Goal: Transaction & Acquisition: Book appointment/travel/reservation

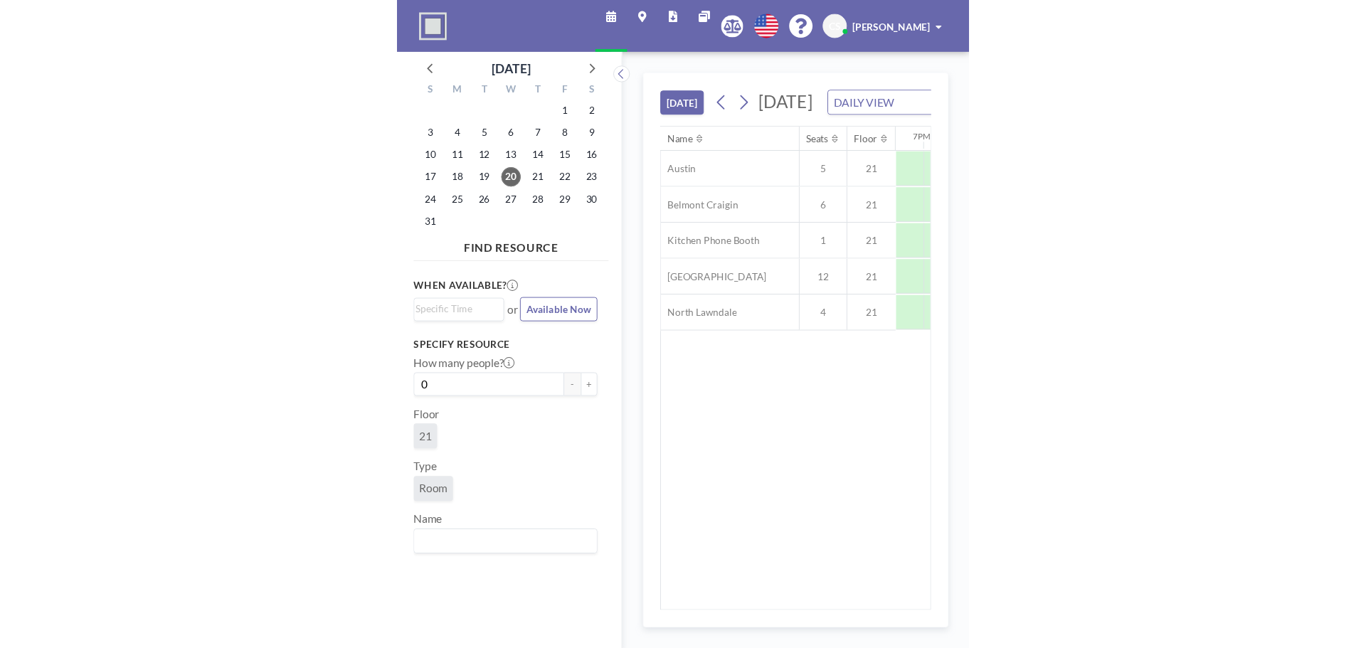
scroll to position [0, 1920]
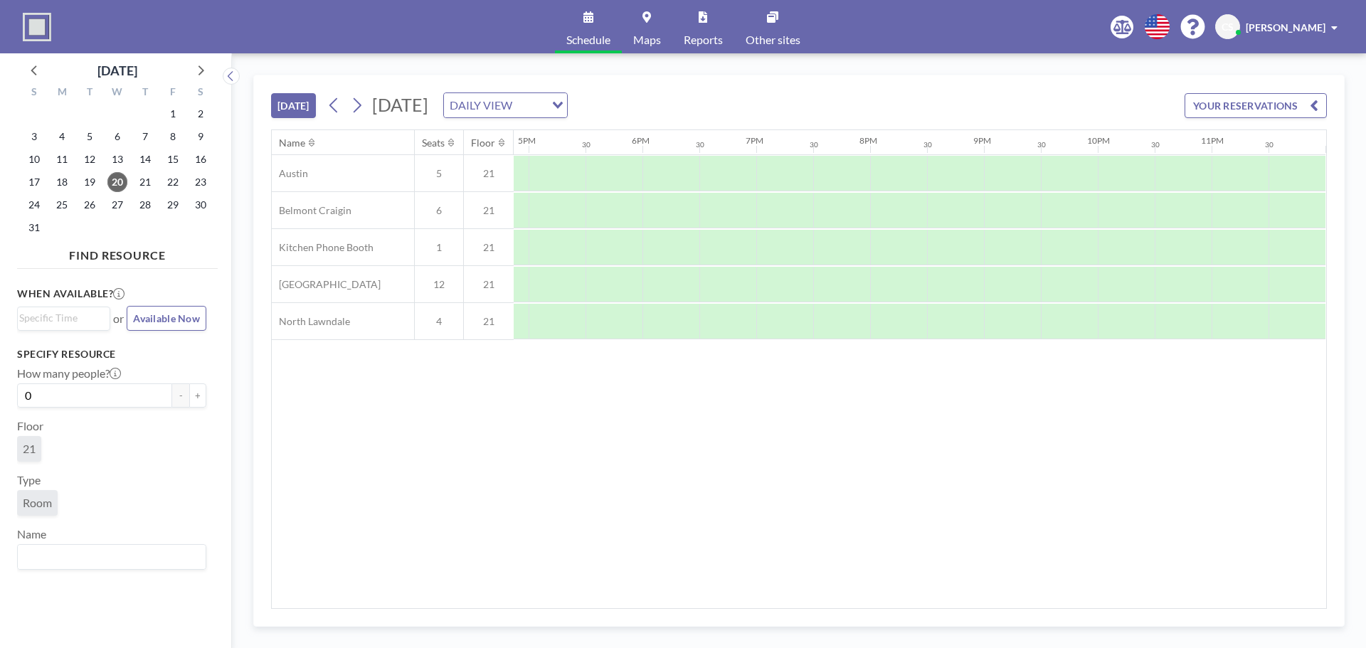
drag, startPoint x: 1016, startPoint y: 600, endPoint x: 864, endPoint y: 612, distance: 152.0
click at [590, 612] on div "[DATE] [DATE] DAILY VIEW Loading... YOUR RESERVATIONS Name Seats Floor 12AM 30 …" at bounding box center [798, 351] width 1091 height 552
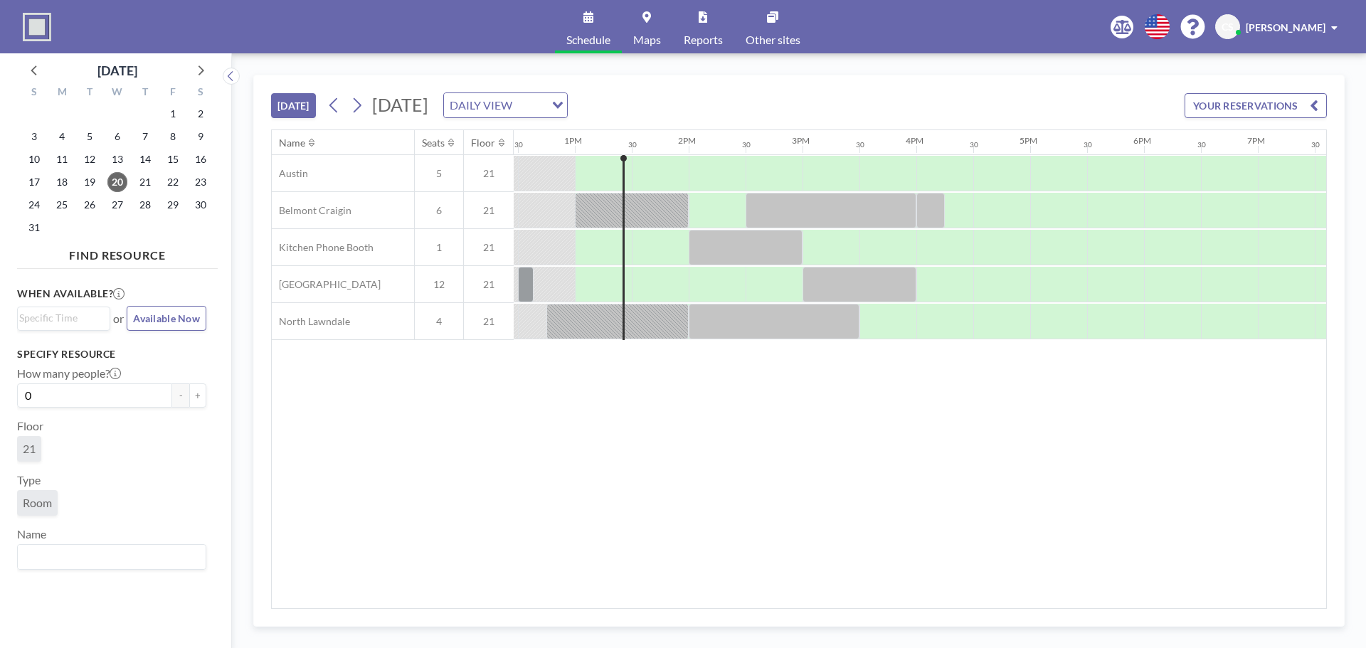
scroll to position [0, 1416]
click at [590, 164] on div at bounding box center [832, 174] width 57 height 36
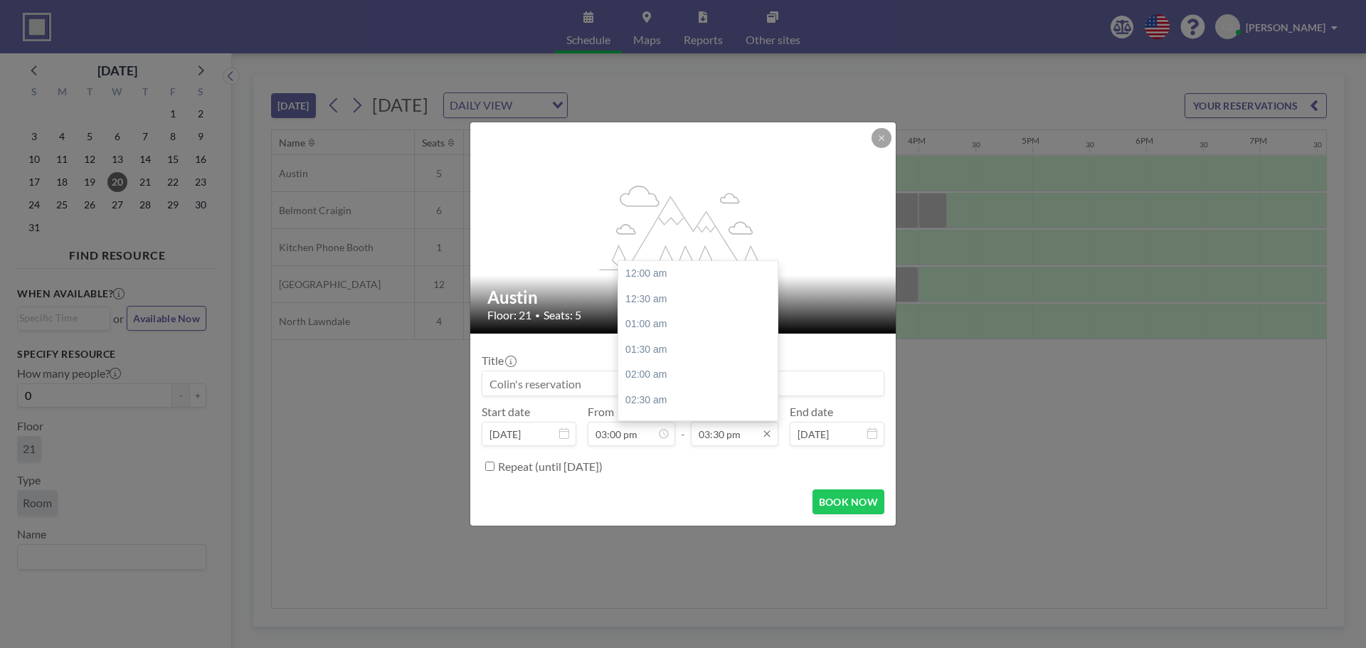
scroll to position [785, 0]
click at [590, 297] on div "04:00 pm" at bounding box center [701, 300] width 166 height 26
type input "04:00 pm"
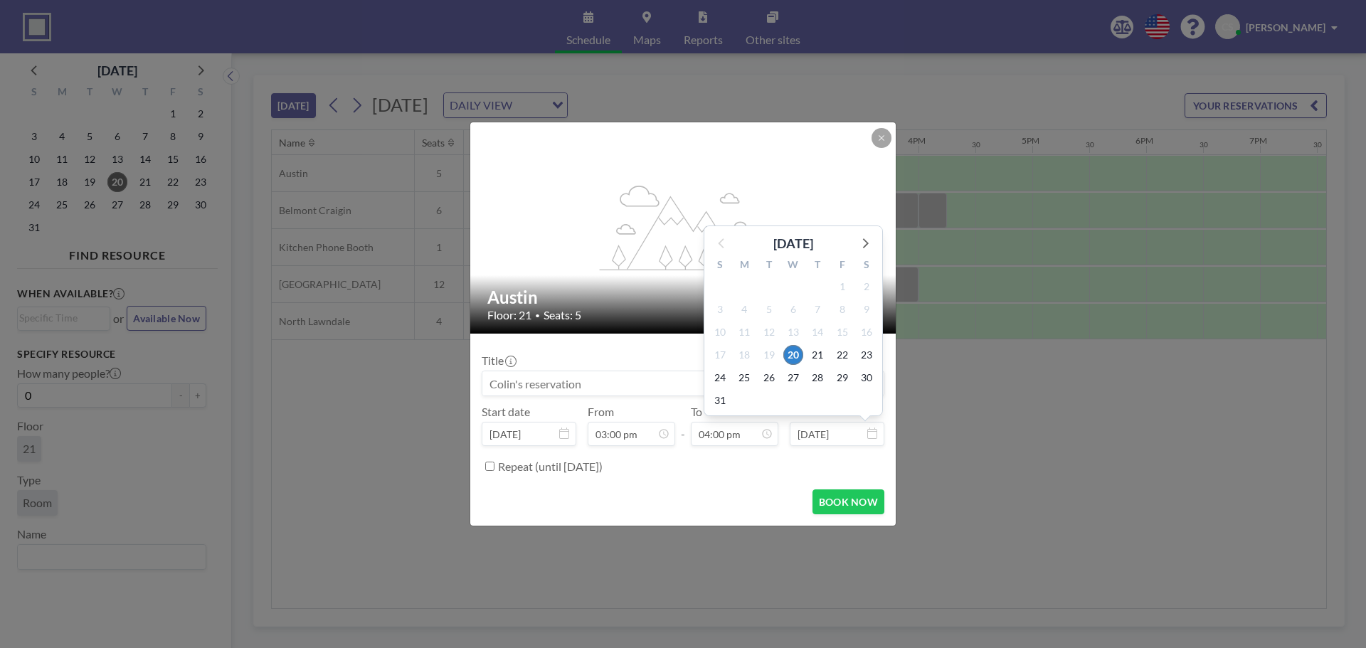
scroll to position [810, 0]
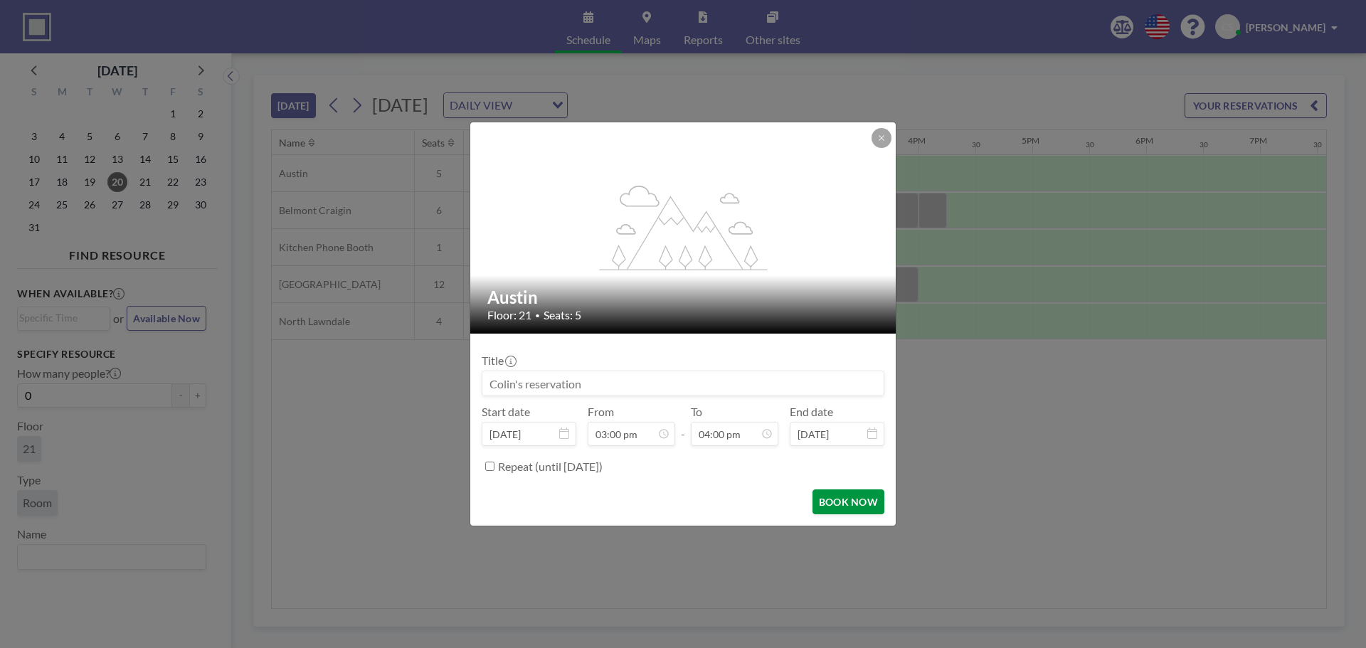
click at [590, 504] on button "BOOK NOW" at bounding box center [848, 501] width 72 height 25
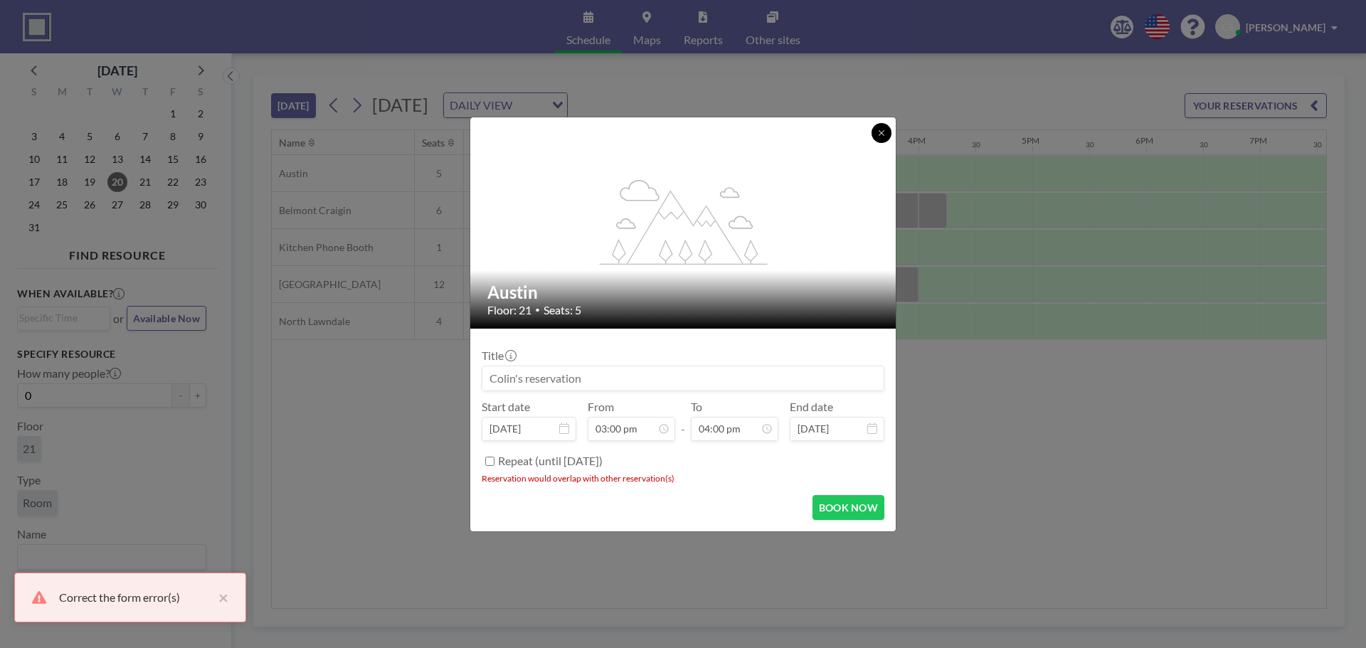
click at [590, 129] on icon at bounding box center [881, 133] width 9 height 9
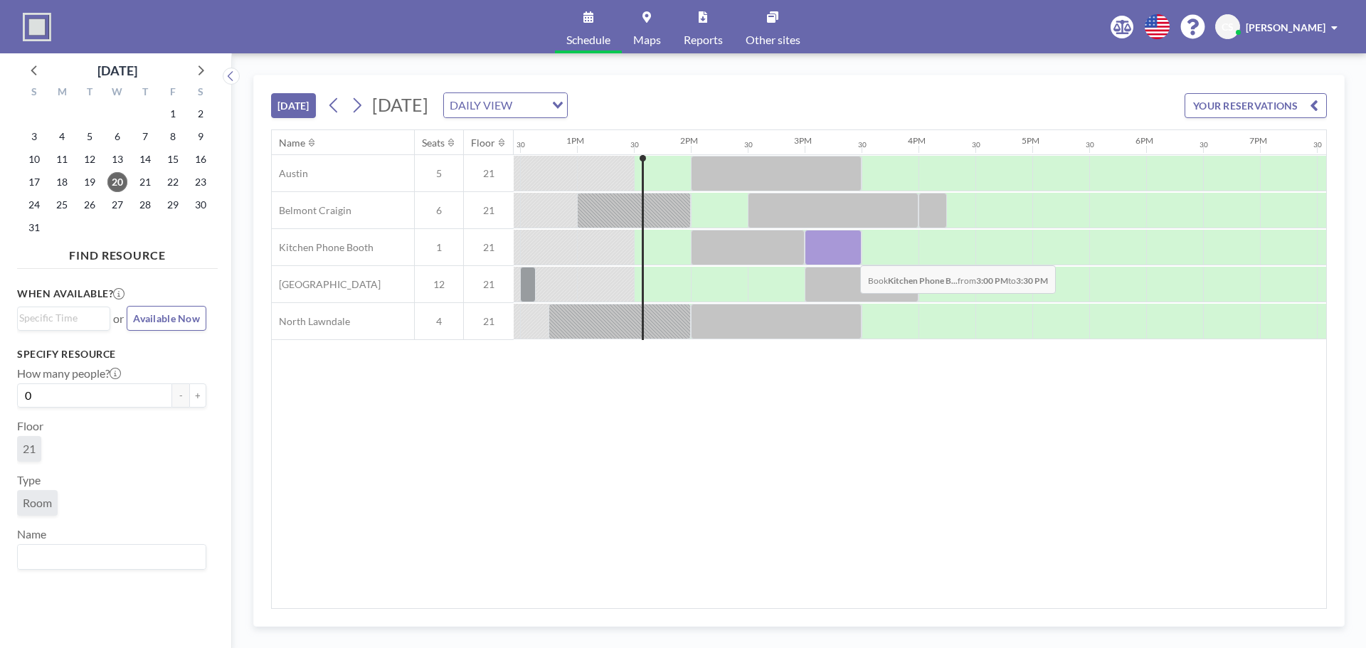
click at [590, 255] on div at bounding box center [832, 248] width 57 height 36
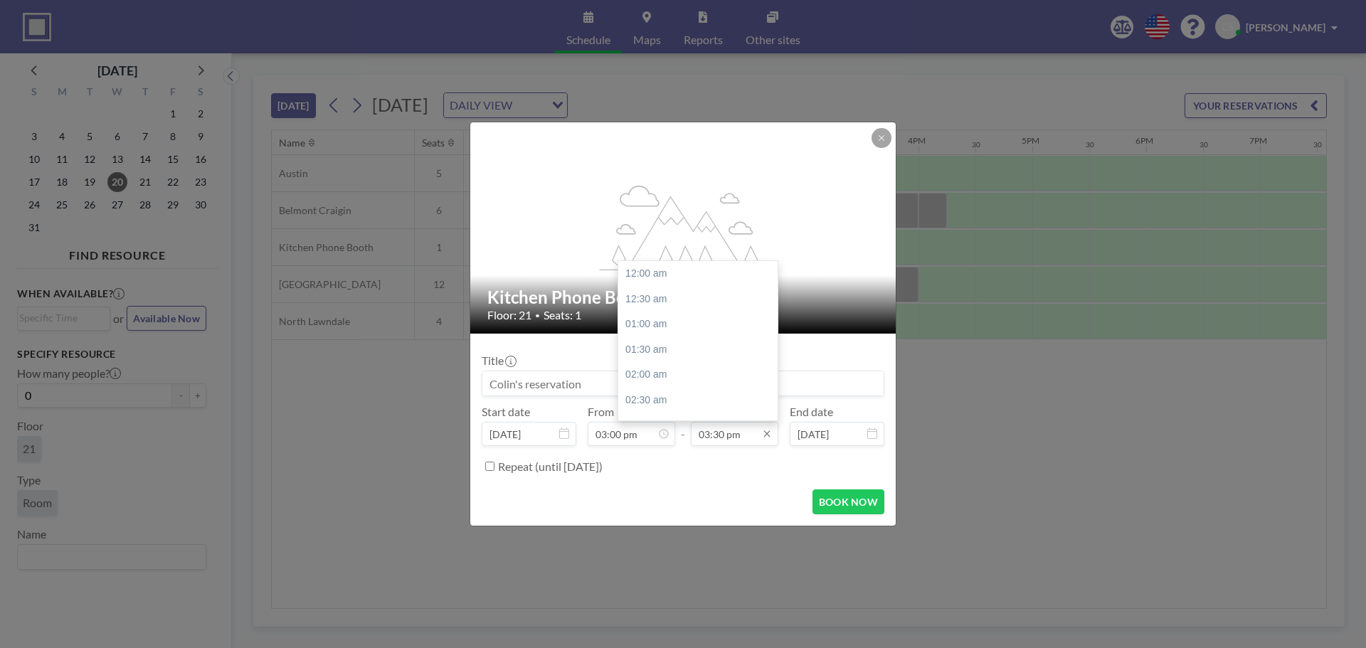
scroll to position [785, 0]
click at [590, 432] on input "03:30 pm" at bounding box center [734, 434] width 87 height 24
click at [590, 304] on div "04:00 pm" at bounding box center [701, 300] width 166 height 26
type input "04:00 pm"
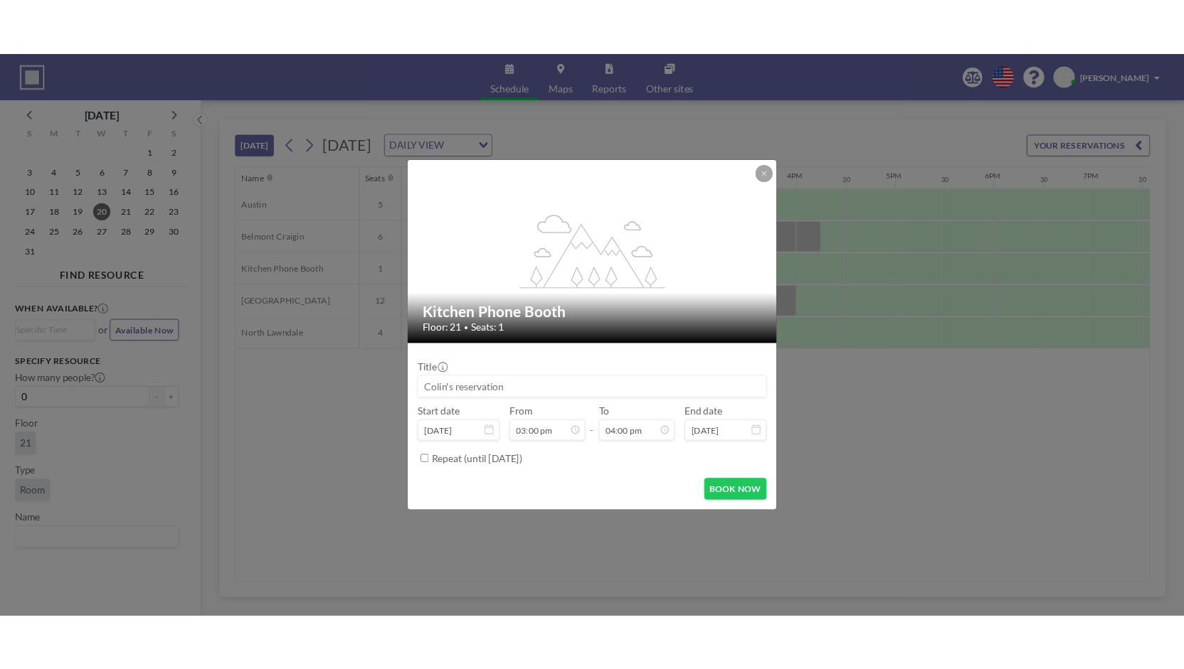
scroll to position [810, 0]
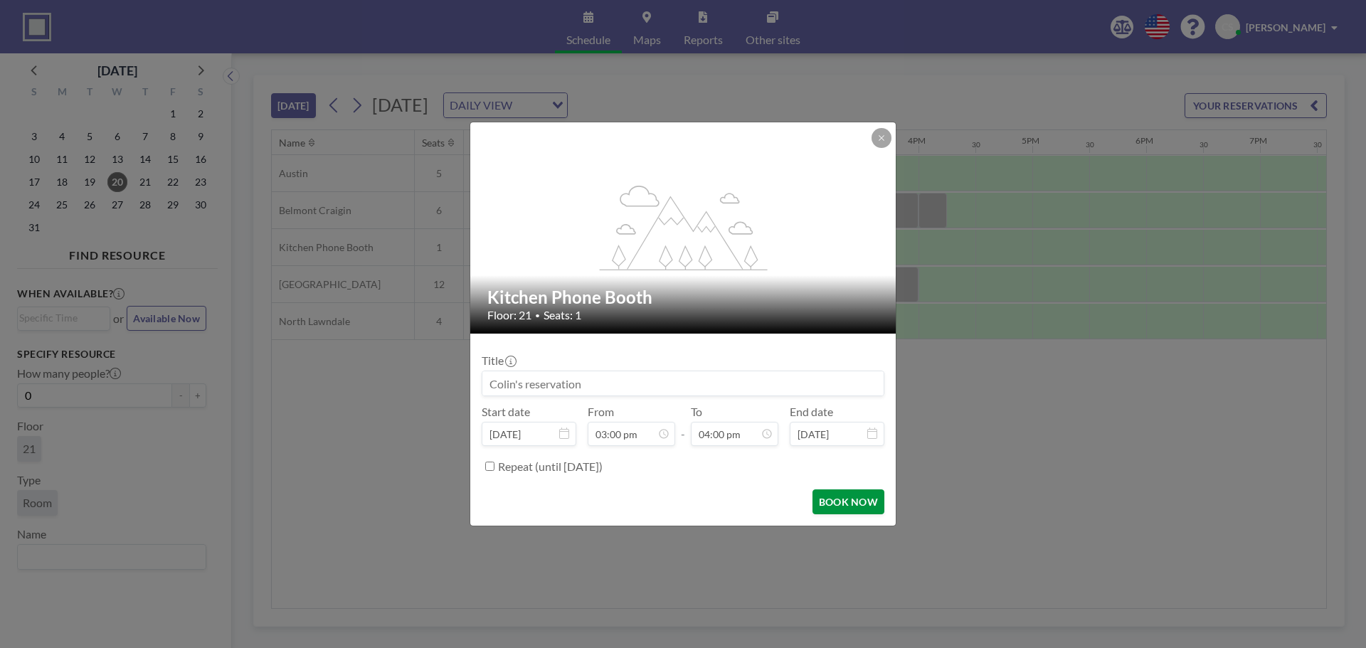
click at [590, 509] on button "BOOK NOW" at bounding box center [848, 501] width 72 height 25
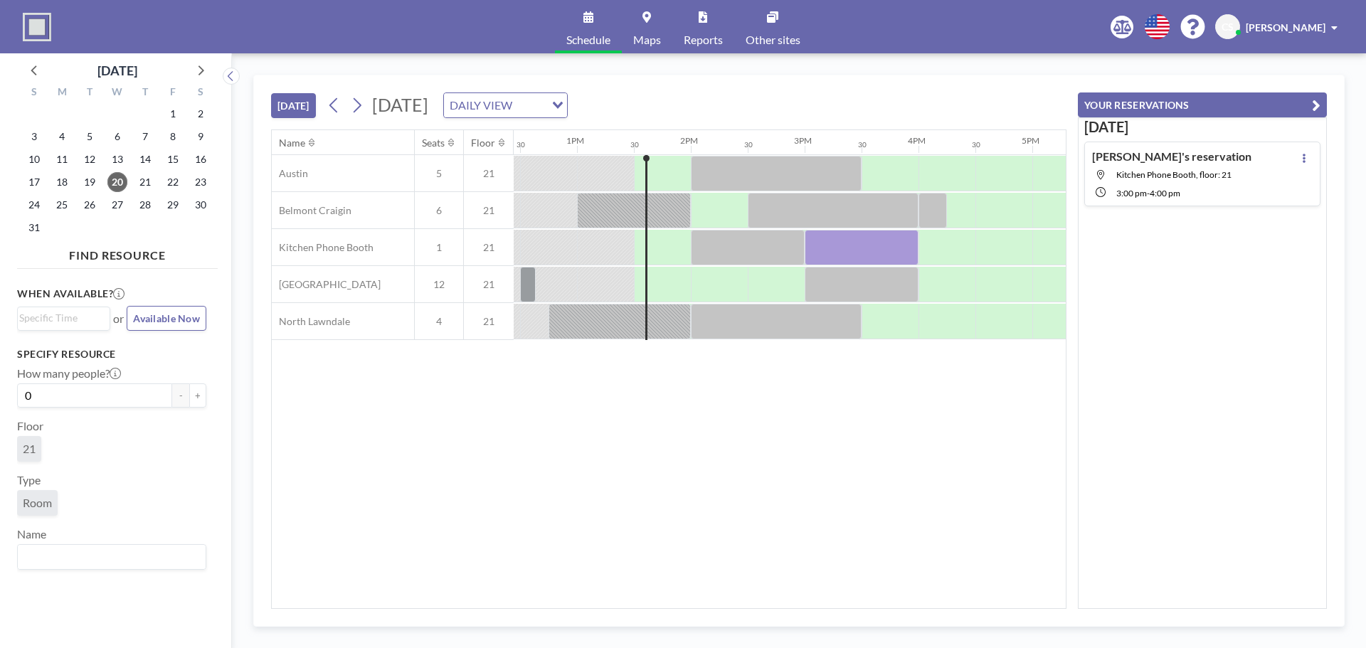
click at [590, 431] on div "Name Seats Floor 12AM 30 1AM 30 2AM 30 3AM 30 4AM 30 5AM 30 6AM 30 7AM 30 8AM 3…" at bounding box center [669, 369] width 794 height 478
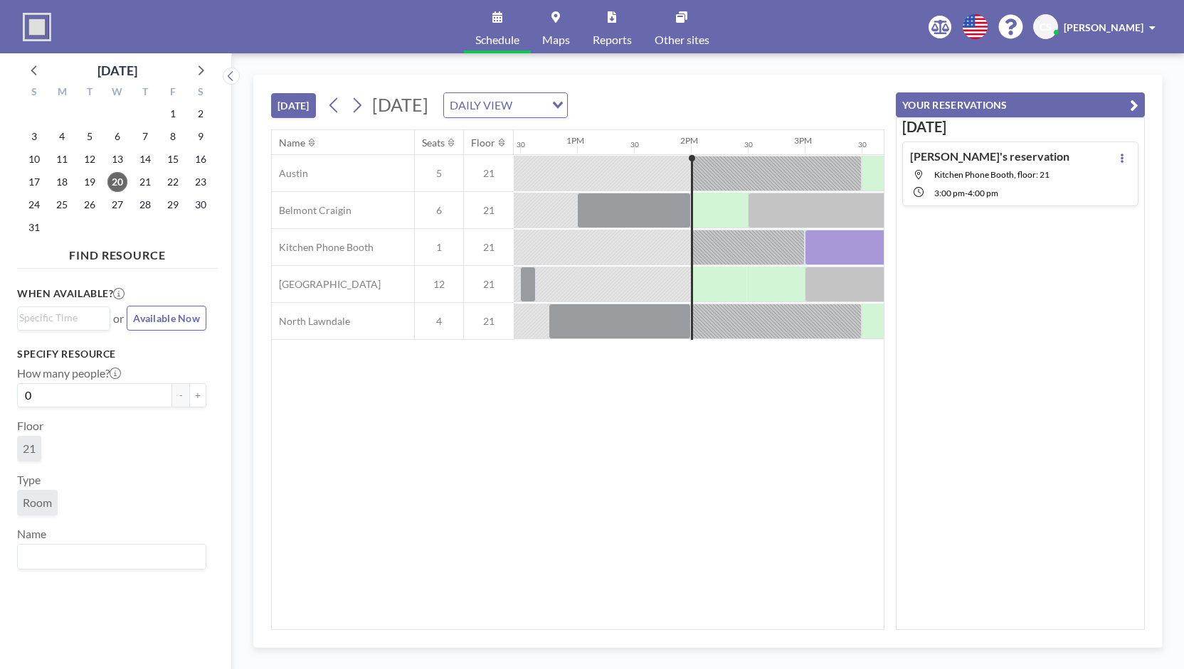
scroll to position [0, 1416]
